Goal: Task Accomplishment & Management: Manage account settings

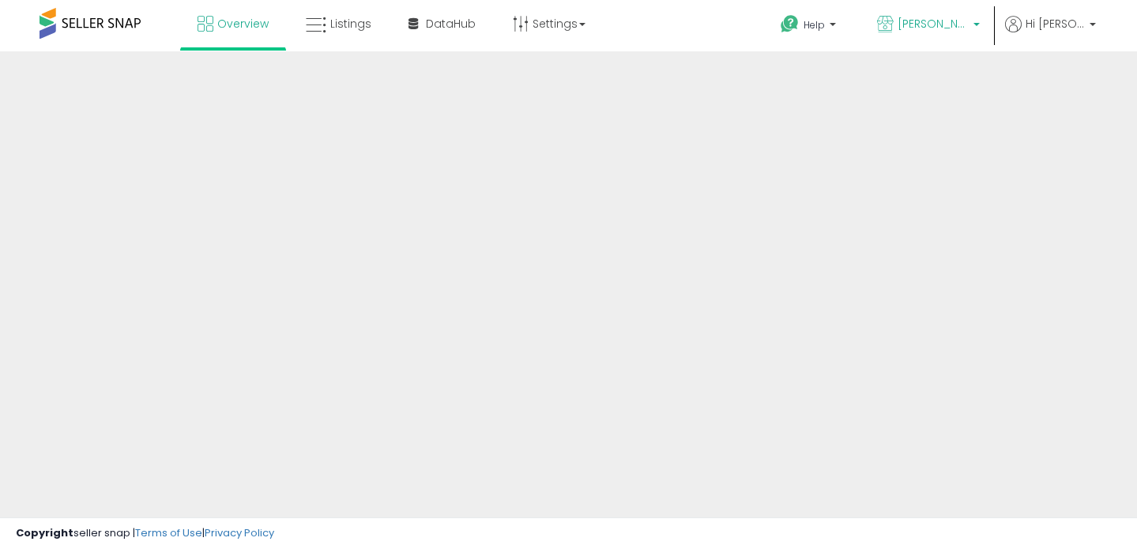
click at [912, 32] on p "[PERSON_NAME] Beauty" at bounding box center [928, 26] width 103 height 20
click at [978, 23] on p "[PERSON_NAME] Beauty" at bounding box center [928, 26] width 103 height 20
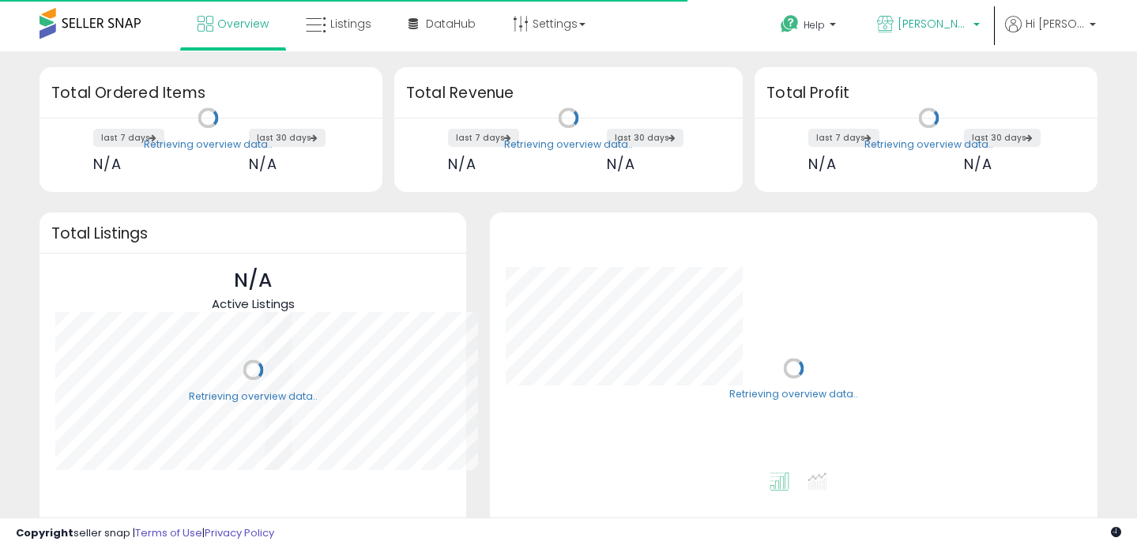
click at [977, 23] on p "[PERSON_NAME] Beauty" at bounding box center [928, 26] width 103 height 20
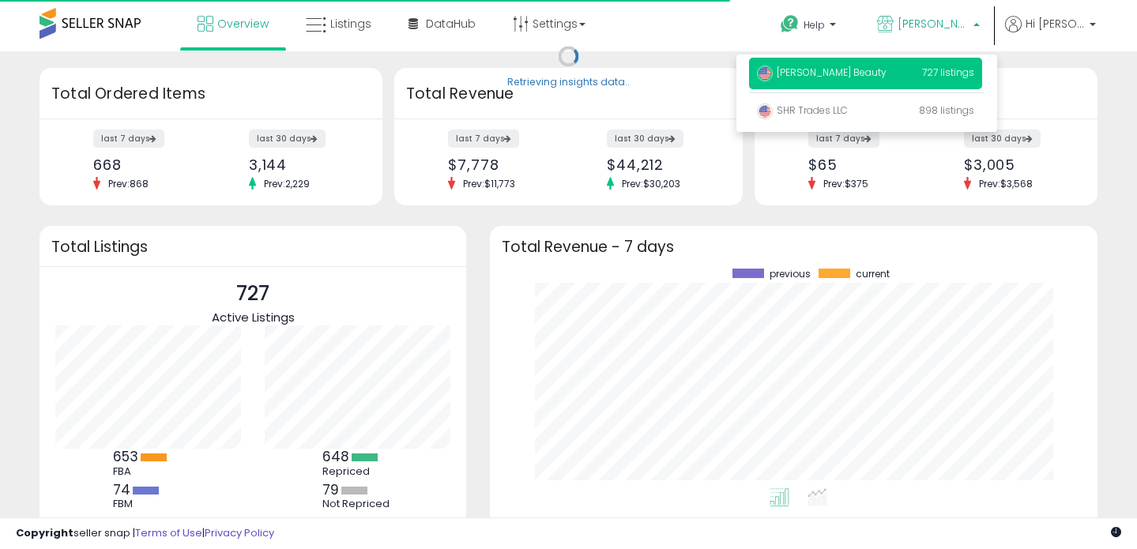
scroll to position [220, 575]
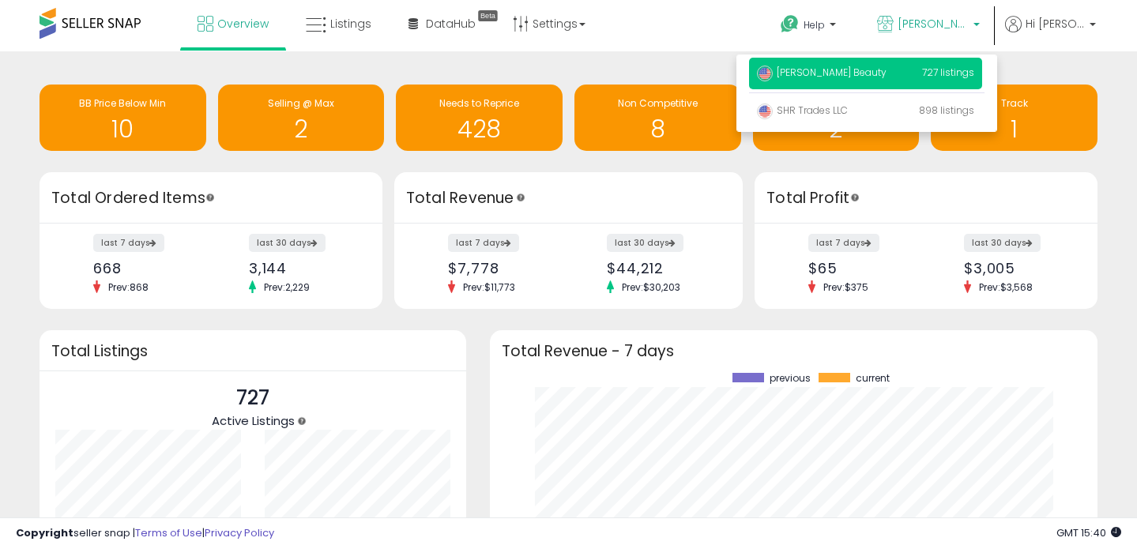
click at [1091, 59] on div "Retrieving insights data.. BB Price Below Min 10 Selling @ Max 2 Needs to Repri…" at bounding box center [568, 389] width 1137 height 677
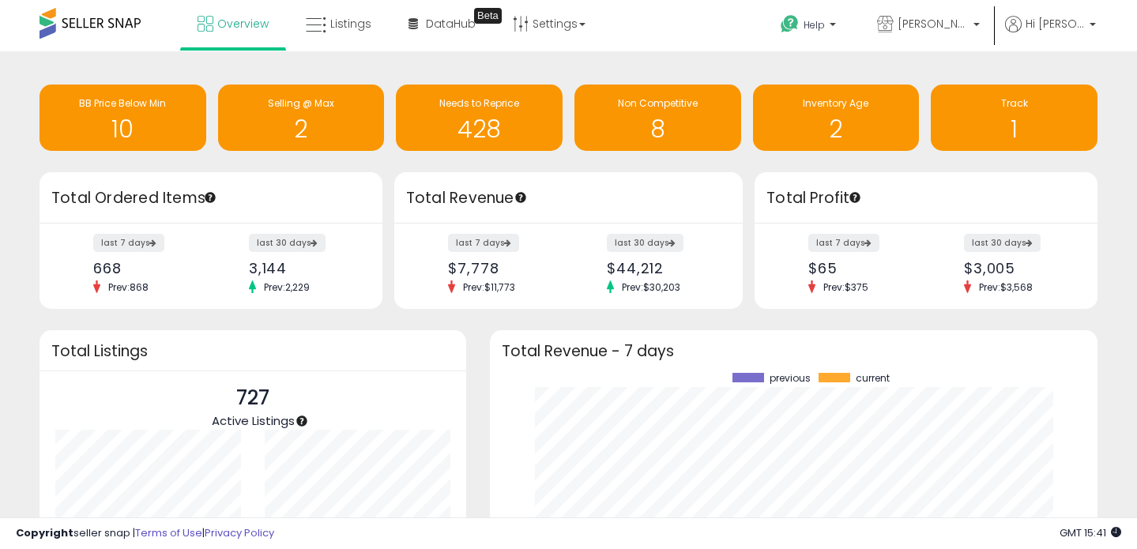
click at [1065, 6] on ul "Help Contact Support Search Knowledge Hub Request a Feature Lisa Beauty Lisa Be…" at bounding box center [932, 25] width 339 height 51
click at [1065, 13] on ul "Help Contact Support Search Knowledge Hub Request a Feature Lisa Beauty Lisa Be…" at bounding box center [932, 25] width 339 height 51
click at [1065, 30] on span "Hi [PERSON_NAME]" at bounding box center [1055, 24] width 59 height 16
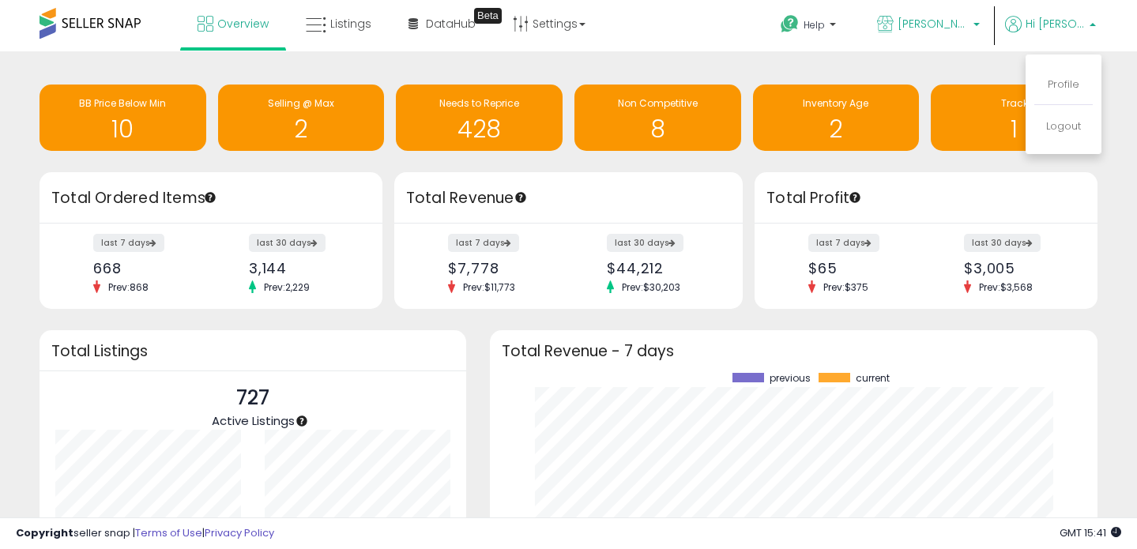
click at [969, 30] on span "[PERSON_NAME] Beauty" at bounding box center [933, 24] width 71 height 16
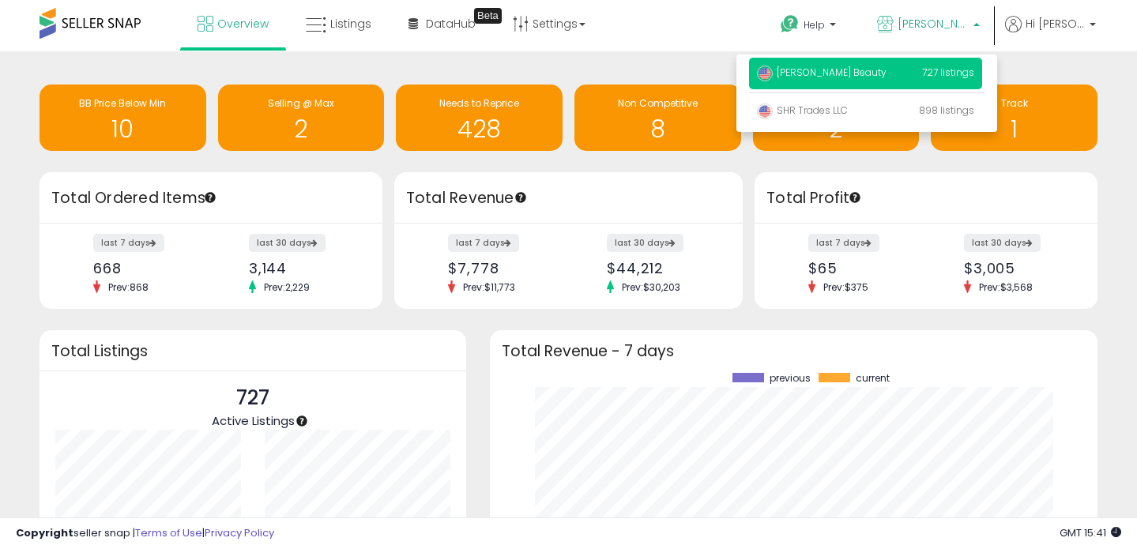
click at [1043, 72] on div "Retrieving insights data.. BB Price Below Min 10 Selling @ Max 2 Needs to Repri…" at bounding box center [569, 119] width 1082 height 105
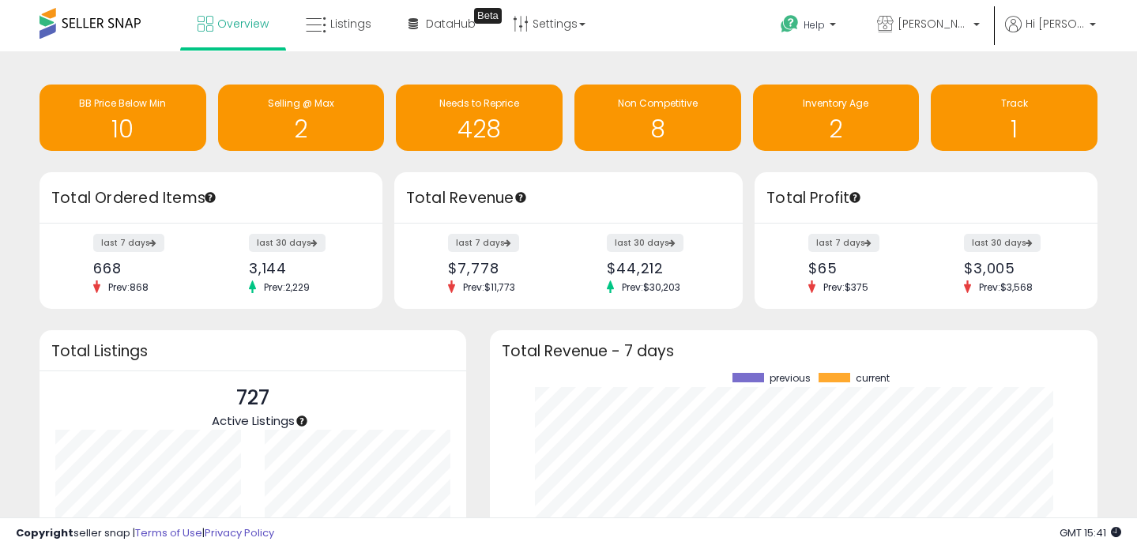
click at [109, 18] on span at bounding box center [90, 23] width 101 height 31
click at [199, 33] on link "Overview" at bounding box center [233, 23] width 95 height 47
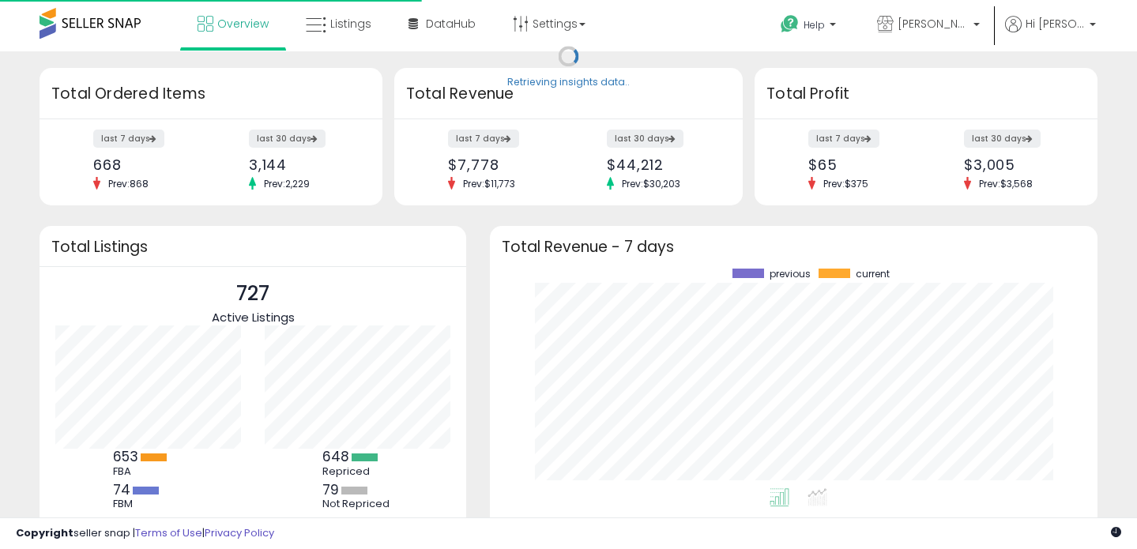
scroll to position [220, 575]
click at [68, 24] on span at bounding box center [90, 23] width 101 height 31
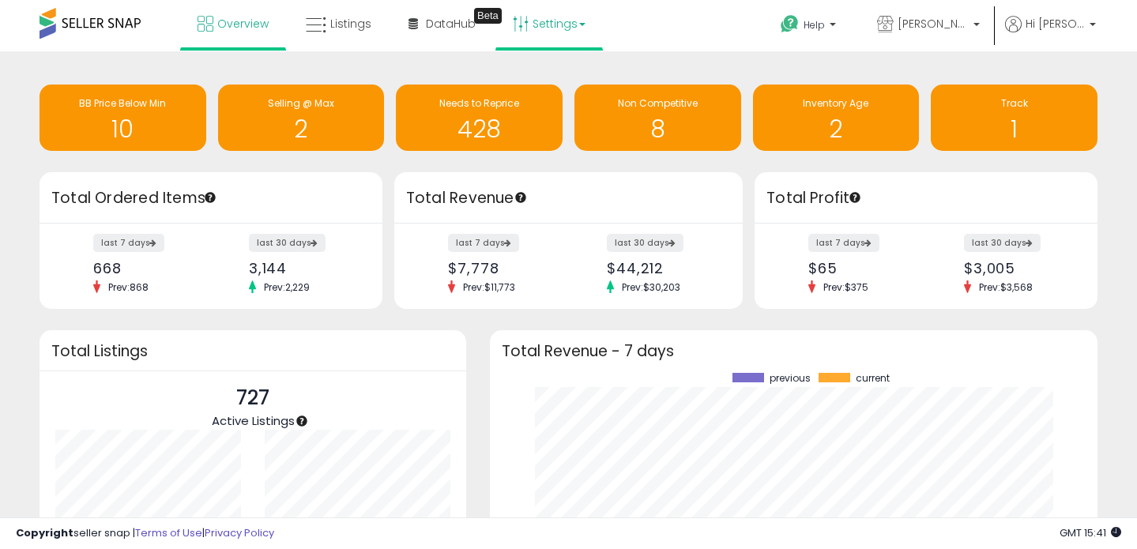
click at [562, 18] on link "Settings" at bounding box center [549, 23] width 96 height 47
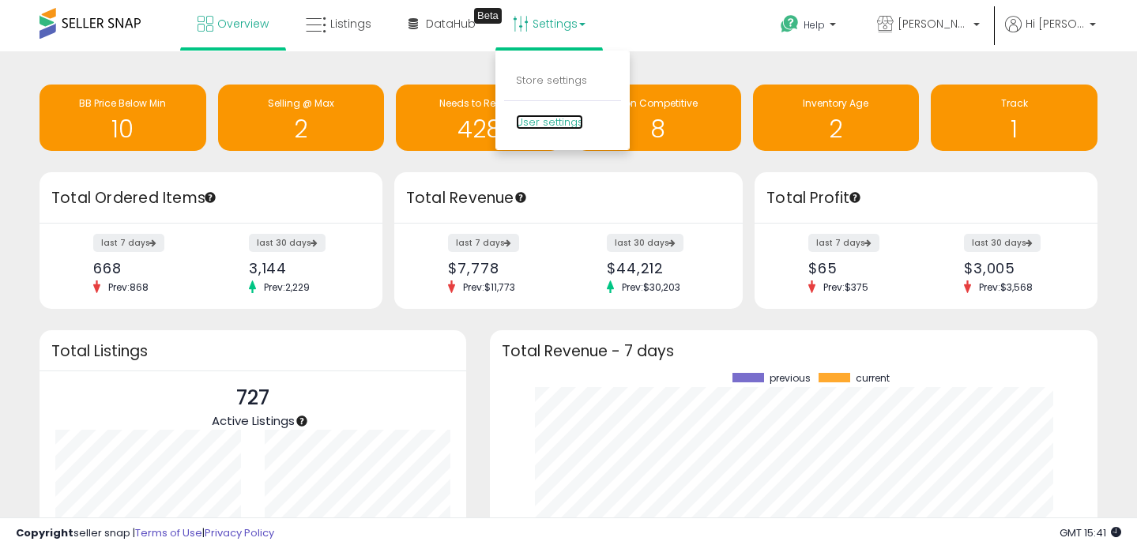
click at [546, 121] on link "User settings" at bounding box center [549, 122] width 67 height 15
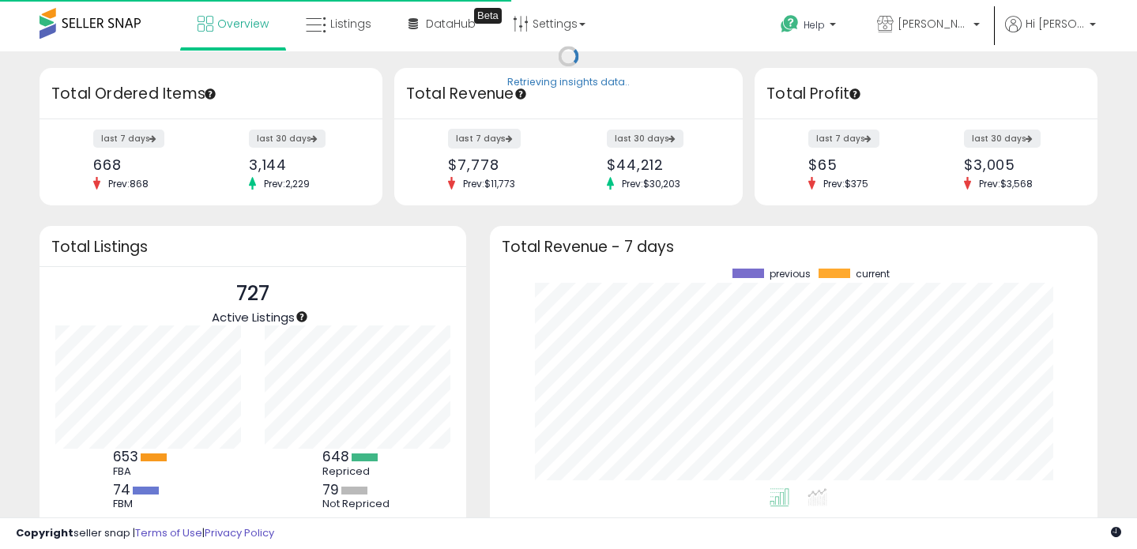
scroll to position [220, 575]
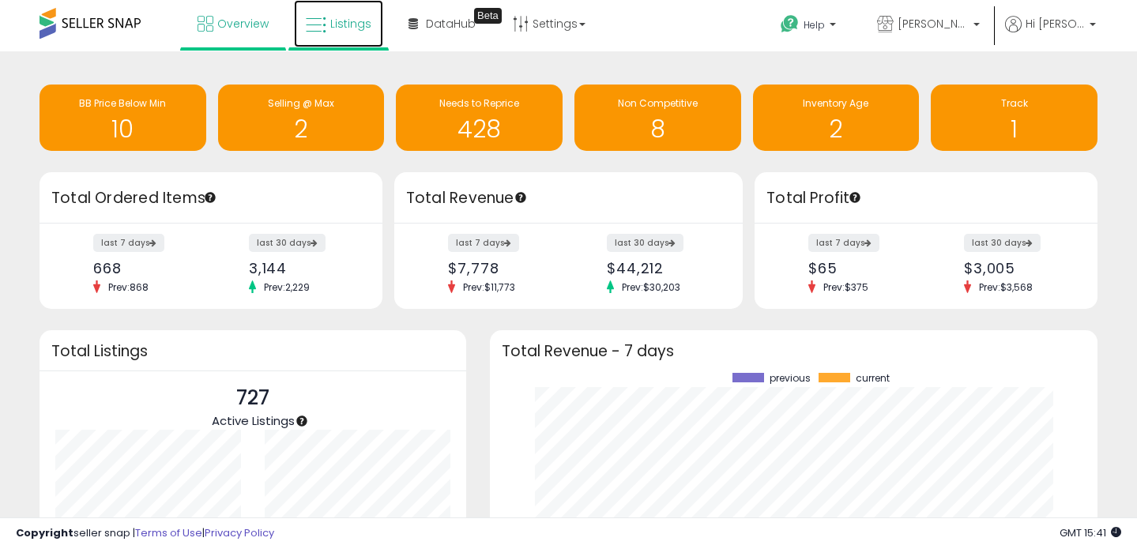
click at [315, 32] on icon at bounding box center [316, 25] width 21 height 21
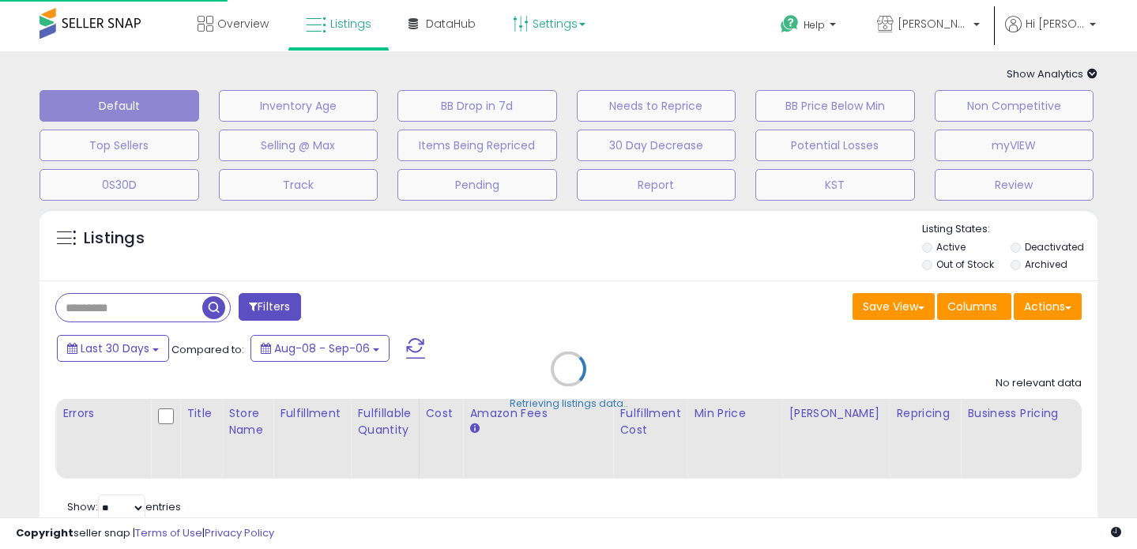
click at [580, 30] on link "Settings" at bounding box center [549, 23] width 96 height 47
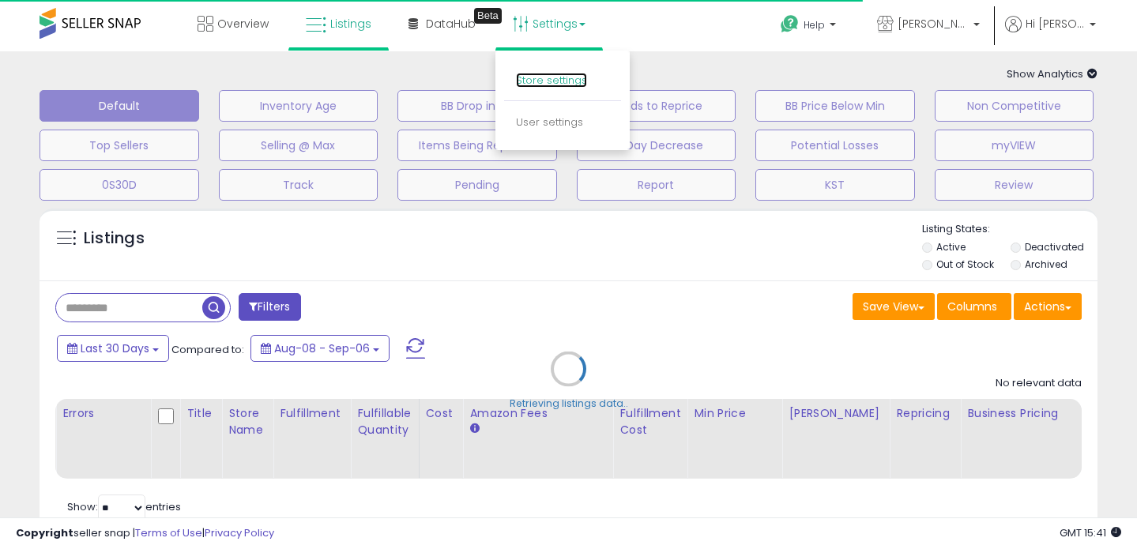
click at [563, 74] on link "Store settings" at bounding box center [551, 80] width 71 height 15
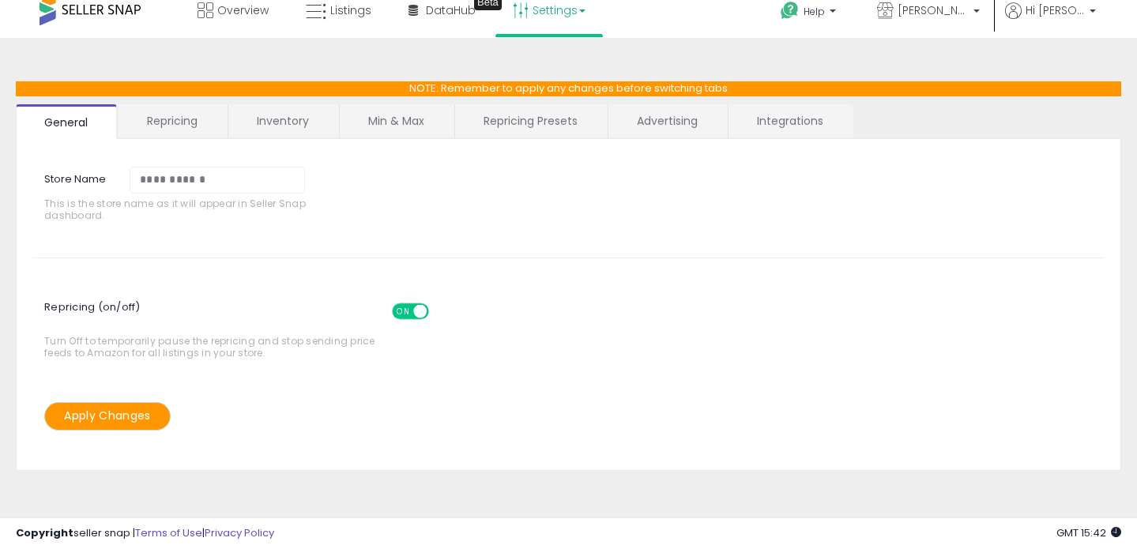
scroll to position [11, 0]
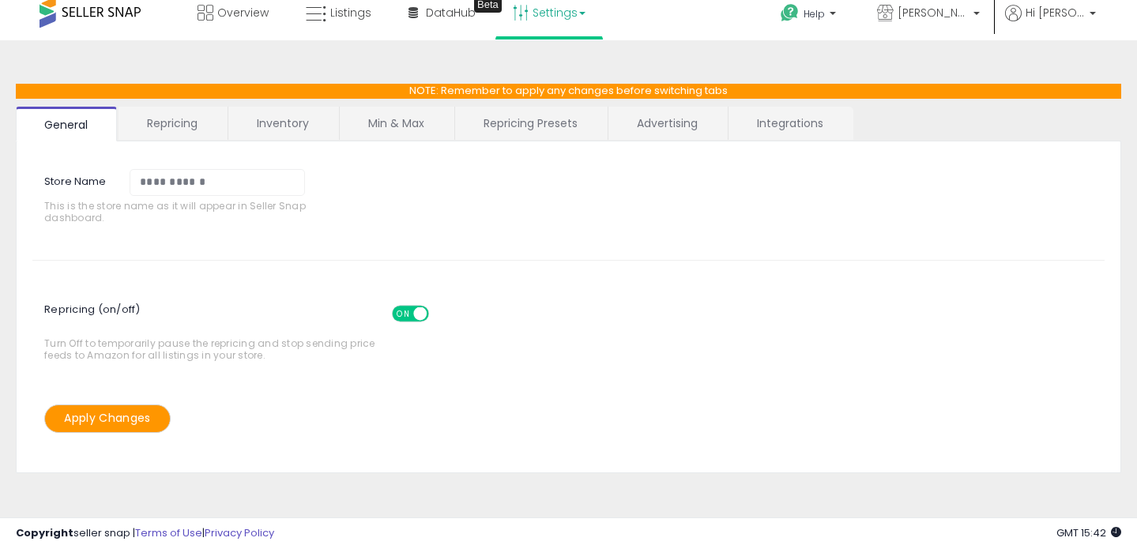
click at [179, 118] on link "Repricing" at bounding box center [172, 123] width 107 height 33
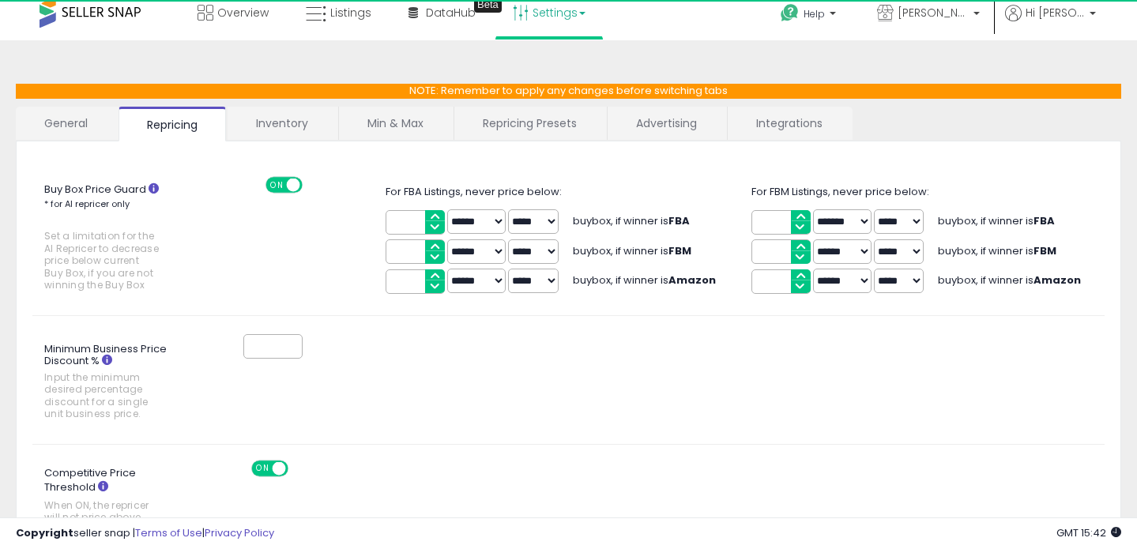
click at [383, 130] on link "Min & Max" at bounding box center [395, 123] width 113 height 33
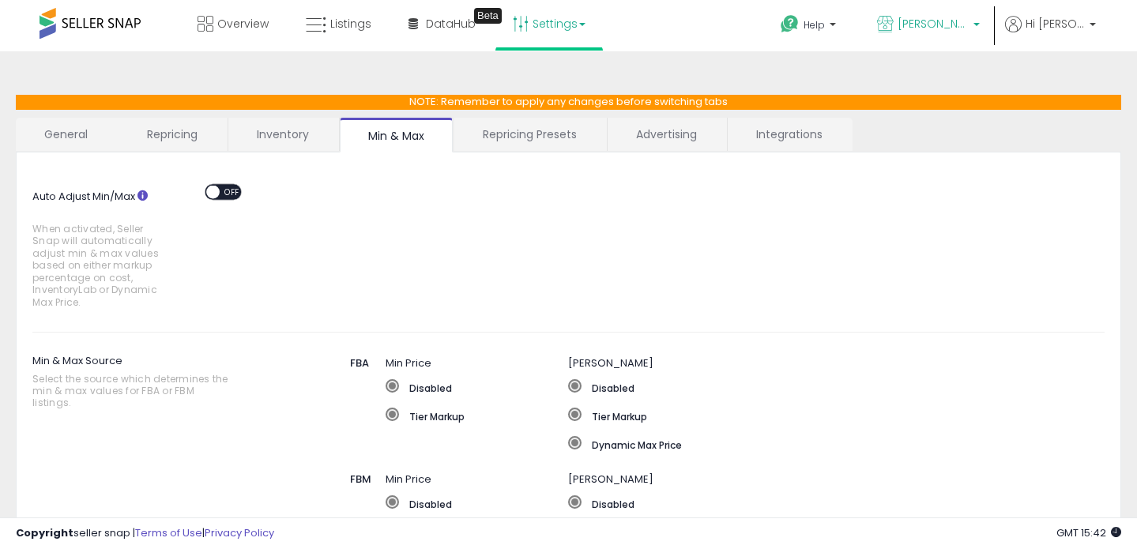
click at [976, 24] on p "[PERSON_NAME] Beauty" at bounding box center [928, 26] width 103 height 20
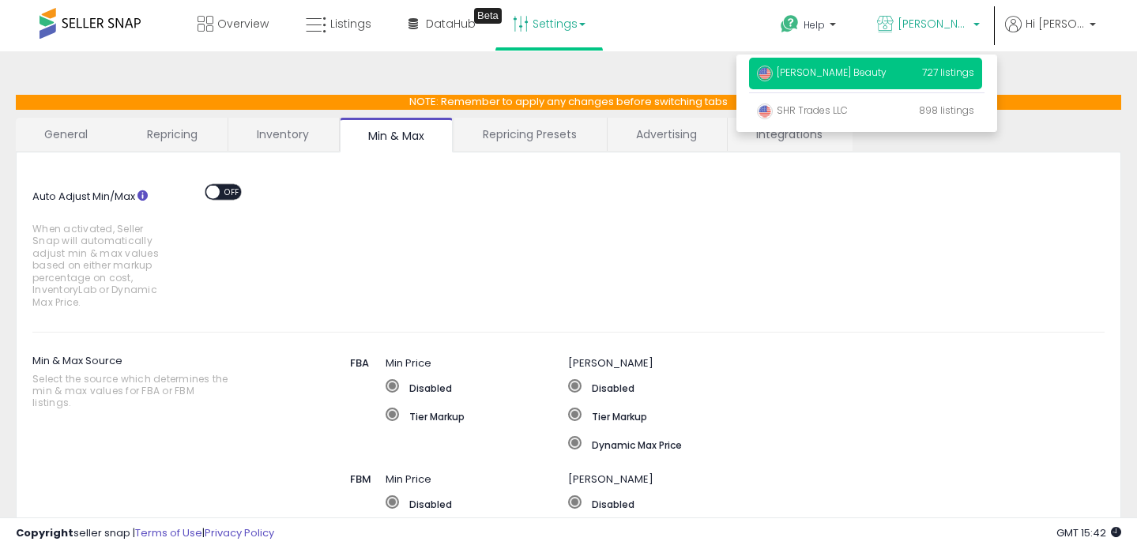
click at [839, 0] on ul "Help Contact Support Search Knowledge Hub Request a Feature Lisa Beauty Lisa Be…" at bounding box center [932, 27] width 339 height 55
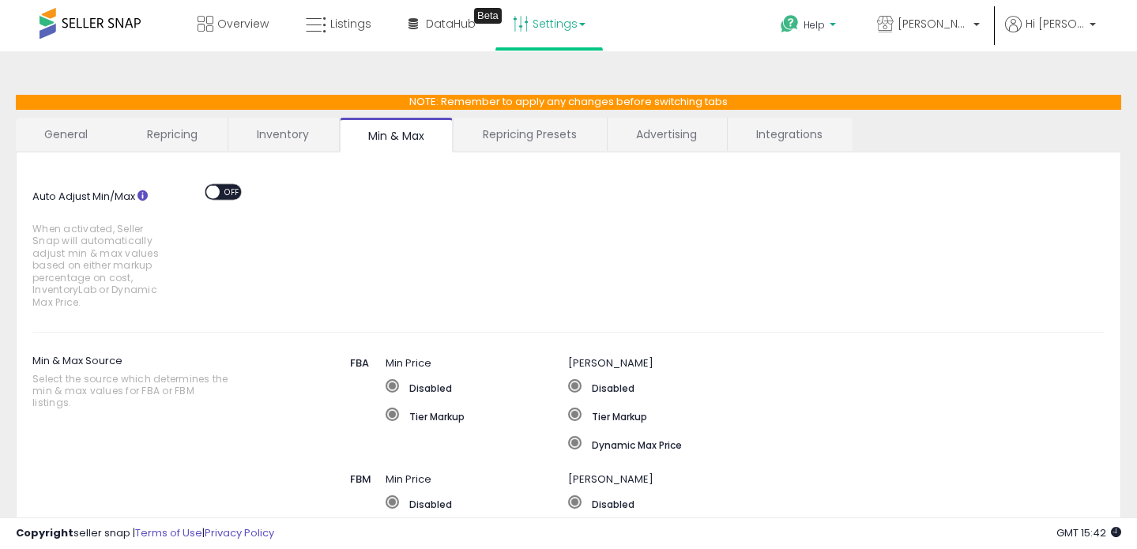
click at [825, 28] on span "Help" at bounding box center [814, 24] width 21 height 13
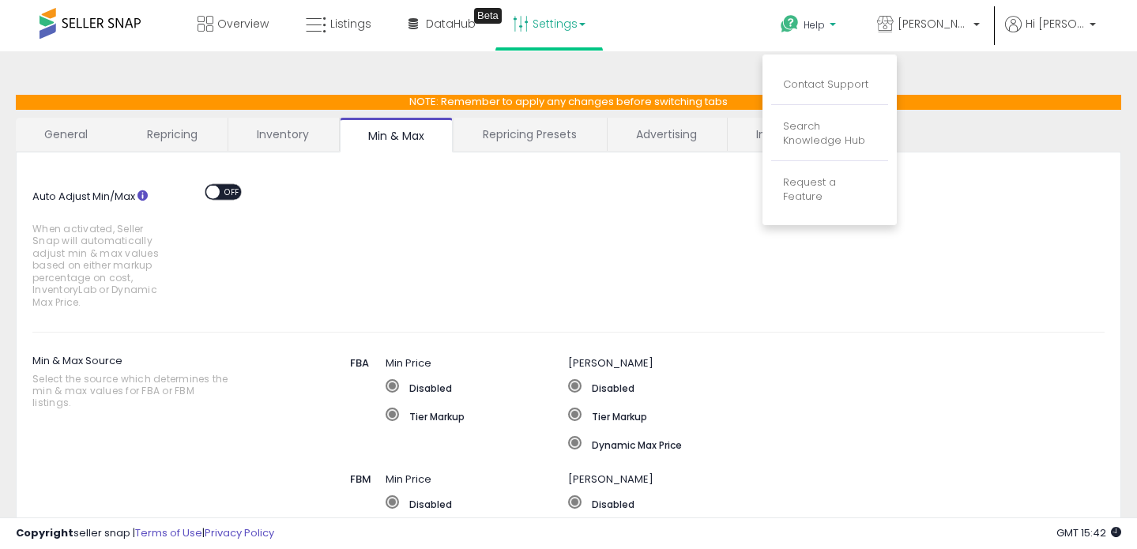
click at [989, 165] on div "Auto Adjust Min/Max When activated, Seller Snap will automatically adjust min &…" at bounding box center [569, 497] width 1106 height 688
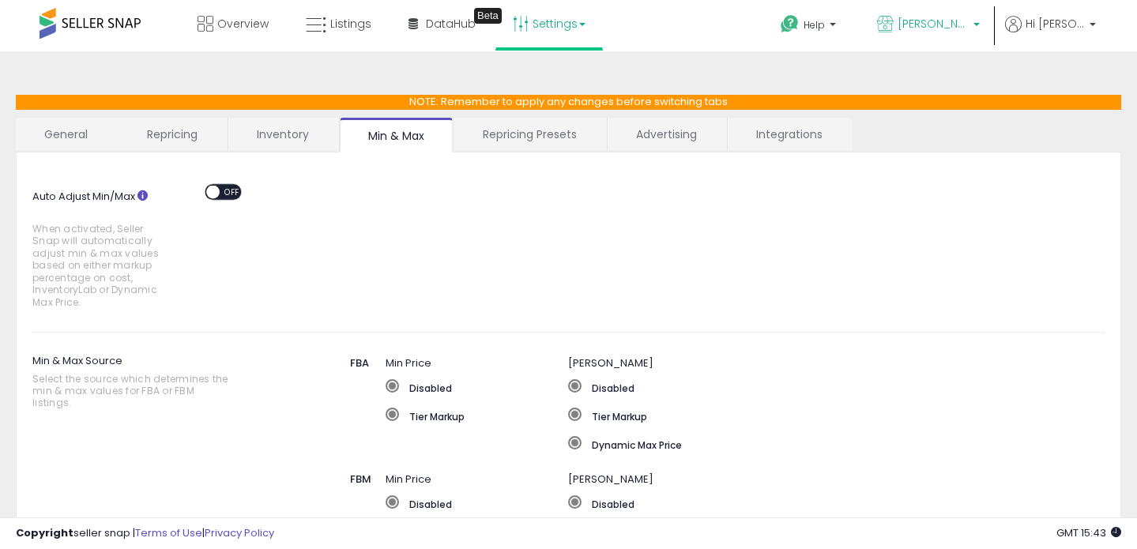
click at [943, 17] on span "[PERSON_NAME] Beauty" at bounding box center [933, 24] width 71 height 16
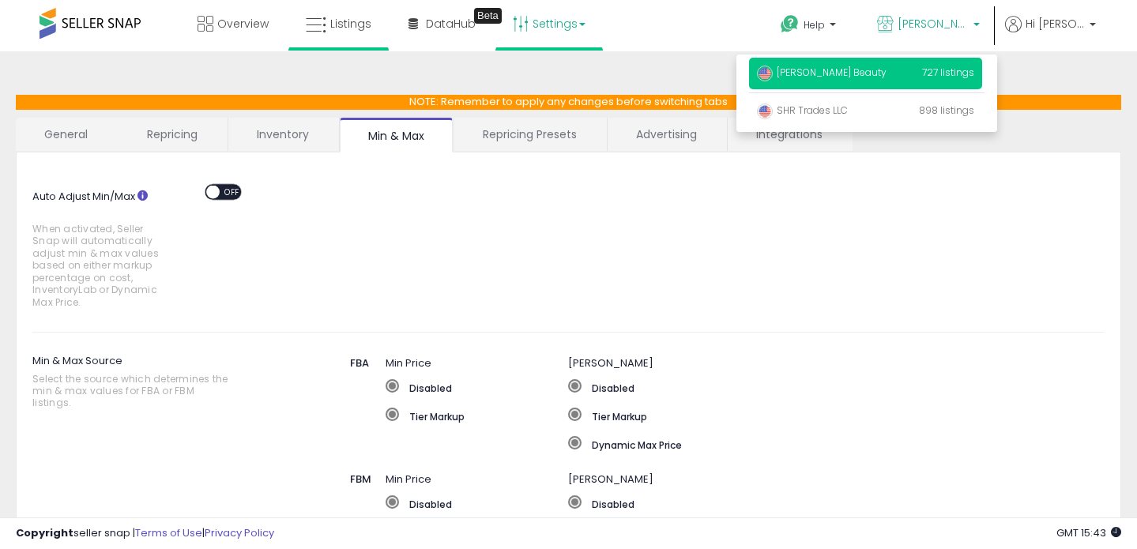
click at [382, 28] on li "Listings" at bounding box center [338, 25] width 100 height 51
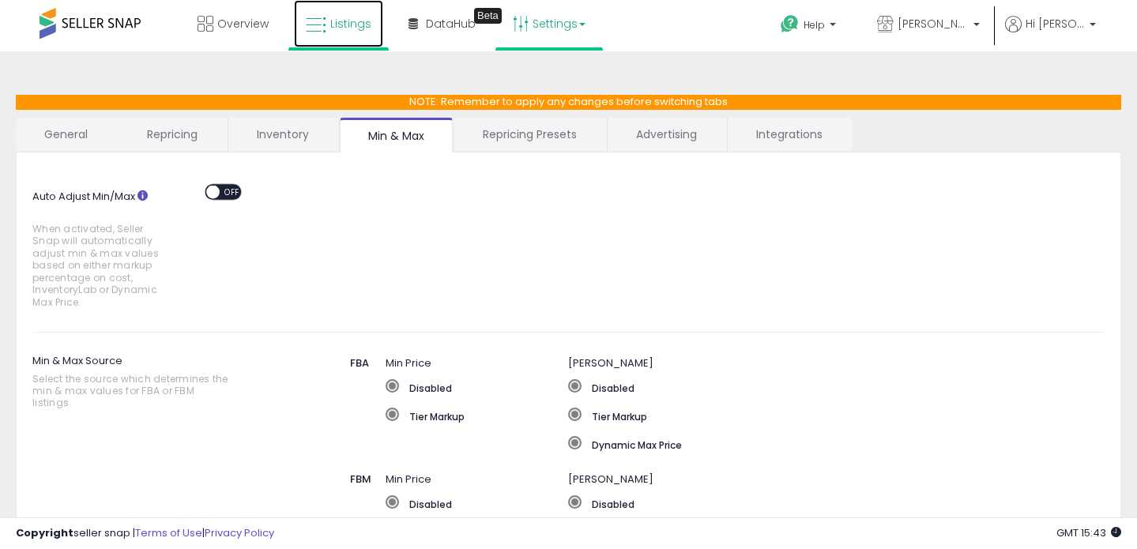
click at [347, 28] on span "Listings" at bounding box center [350, 24] width 41 height 16
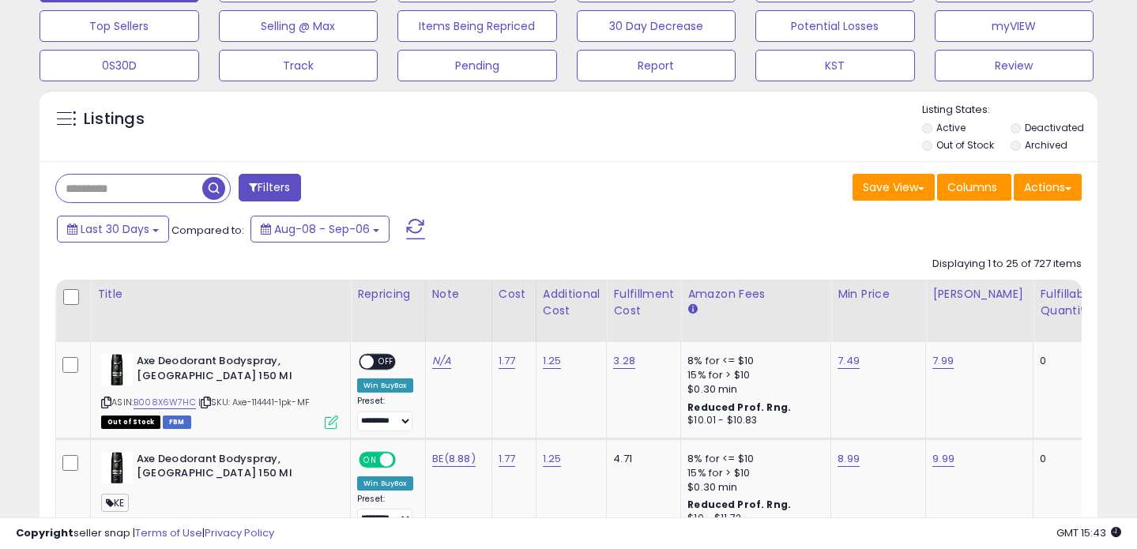
scroll to position [34, 0]
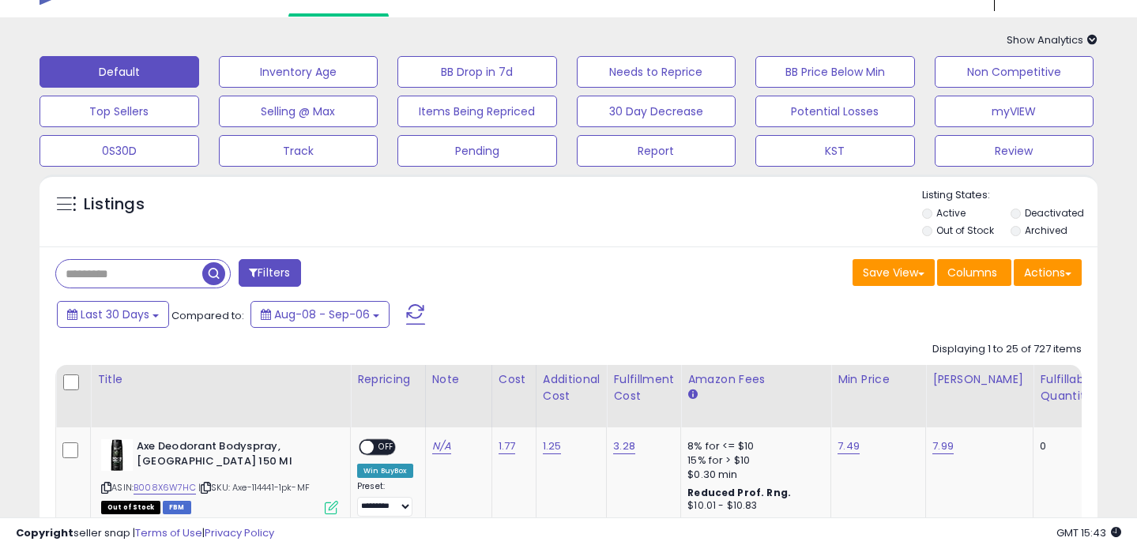
click at [104, 282] on input "text" at bounding box center [129, 274] width 146 height 28
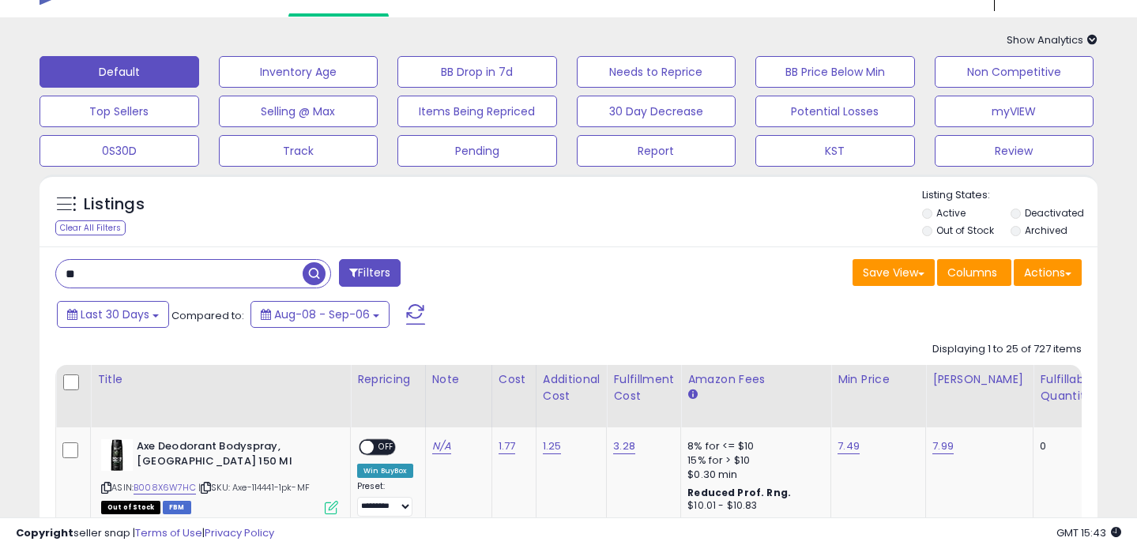
type input "**"
click at [322, 280] on span "button" at bounding box center [314, 273] width 23 height 23
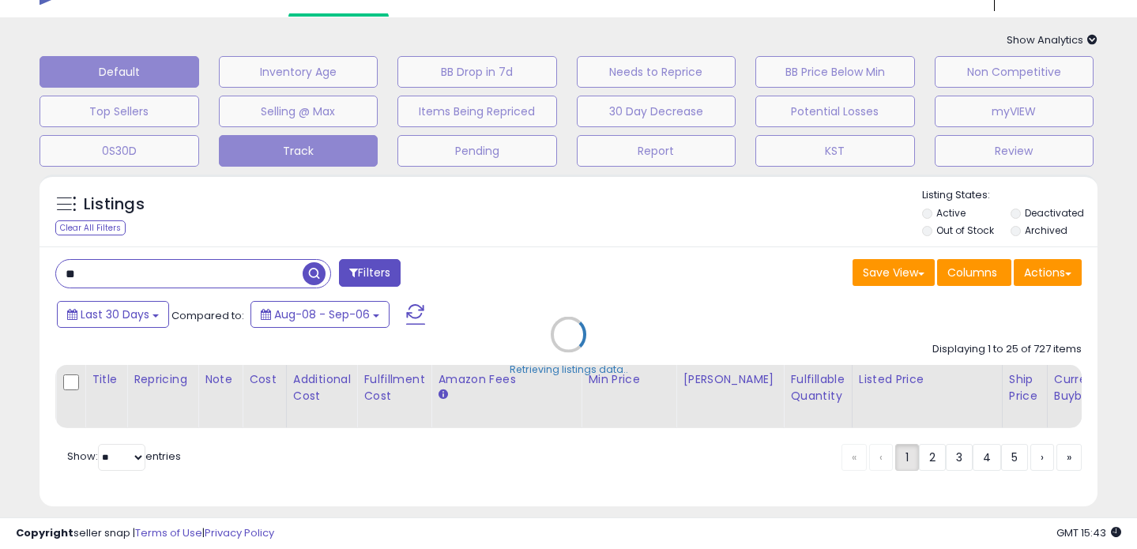
scroll to position [151, 0]
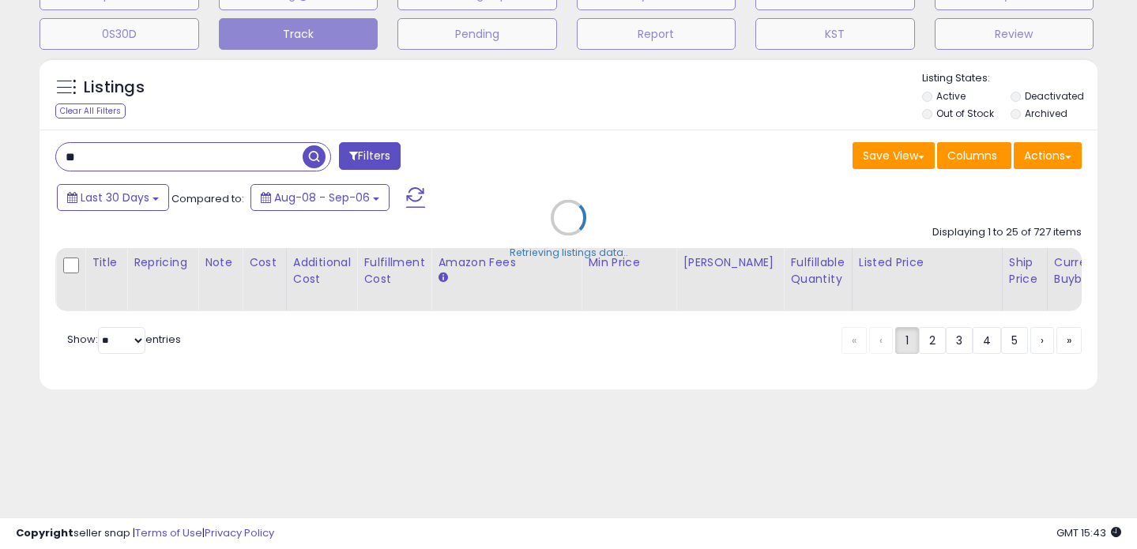
click at [317, 164] on div "**********" at bounding box center [568, 162] width 1121 height 493
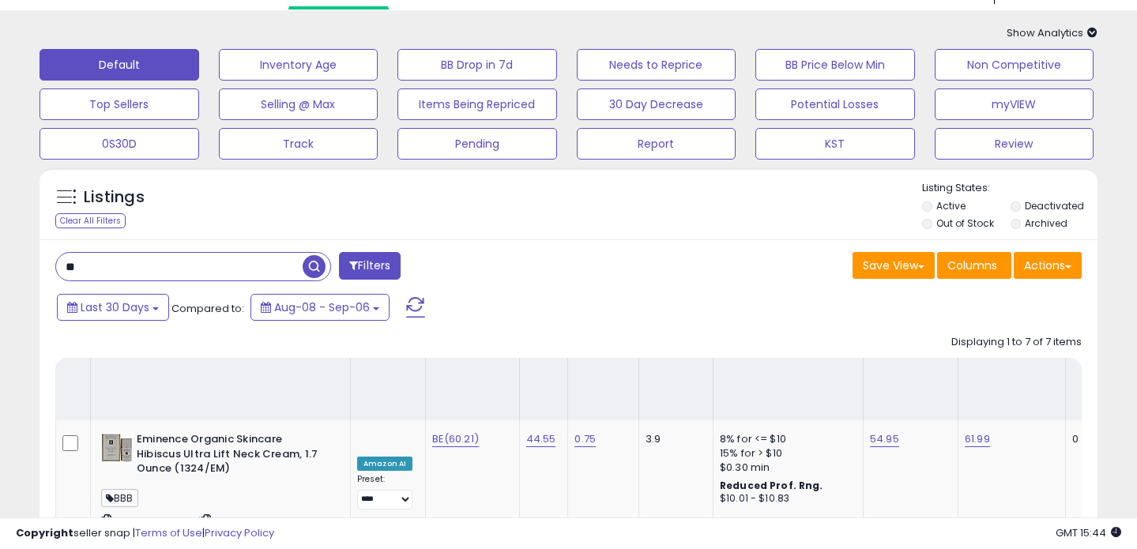
scroll to position [0, 0]
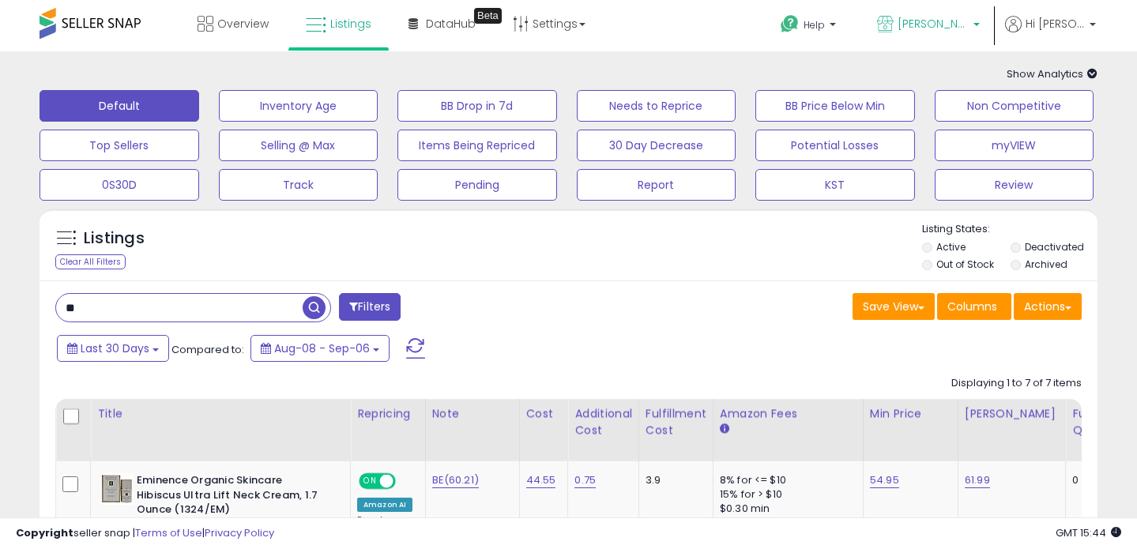
click at [952, 32] on p "[PERSON_NAME] Beauty" at bounding box center [928, 26] width 103 height 20
